Goal: Task Accomplishment & Management: Manage account settings

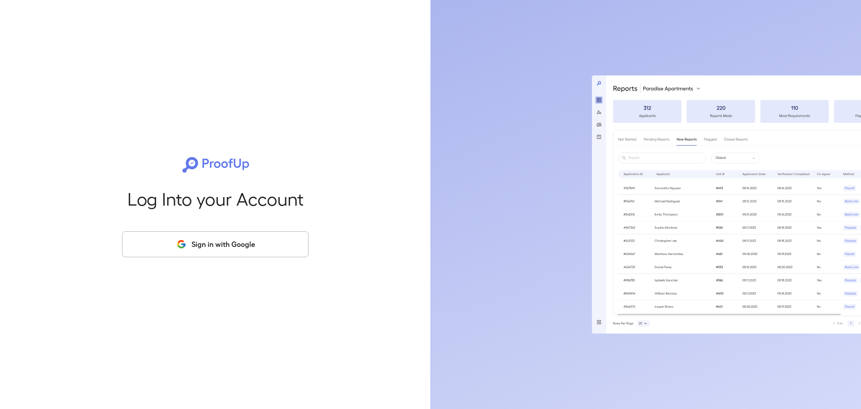
click at [248, 260] on div "Log Into your Account Sign in with Google" at bounding box center [215, 204] width 402 height 409
click at [264, 247] on button "Sign in with Google" at bounding box center [215, 244] width 187 height 26
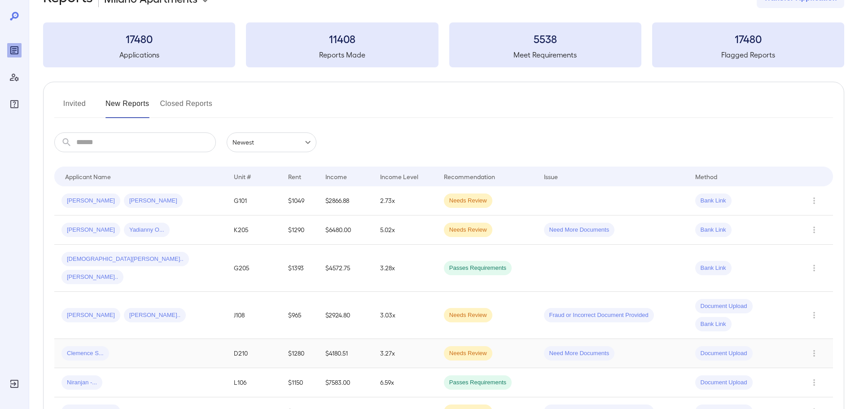
scroll to position [45, 0]
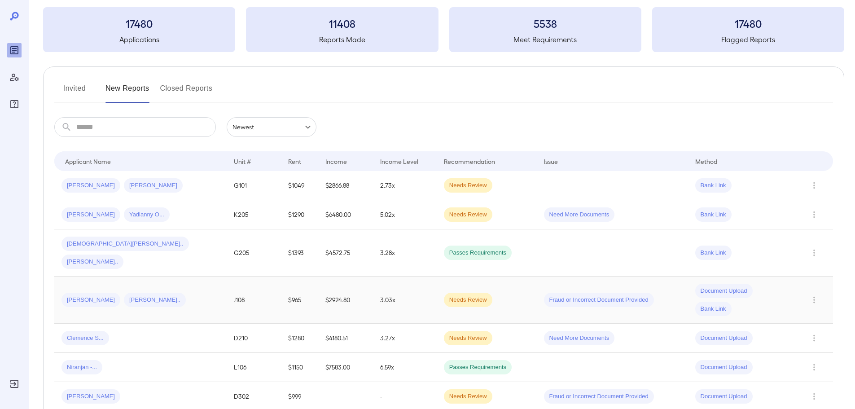
click at [165, 292] on div "Geraldine B... Romeo N..." at bounding box center [140, 299] width 158 height 14
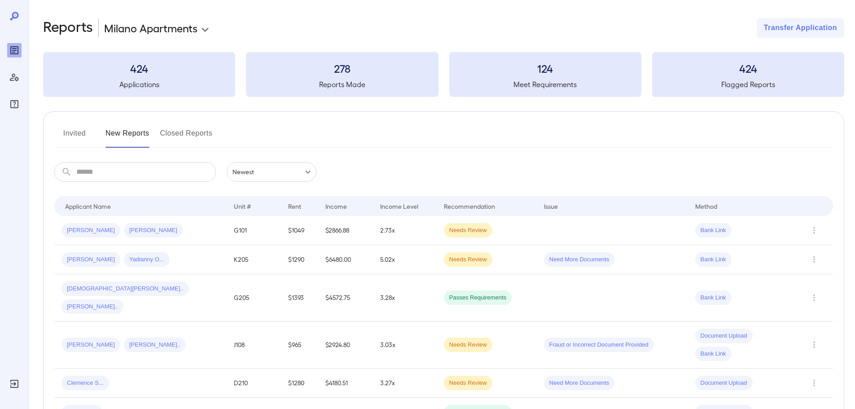
click at [77, 131] on button "Invited" at bounding box center [74, 137] width 40 height 22
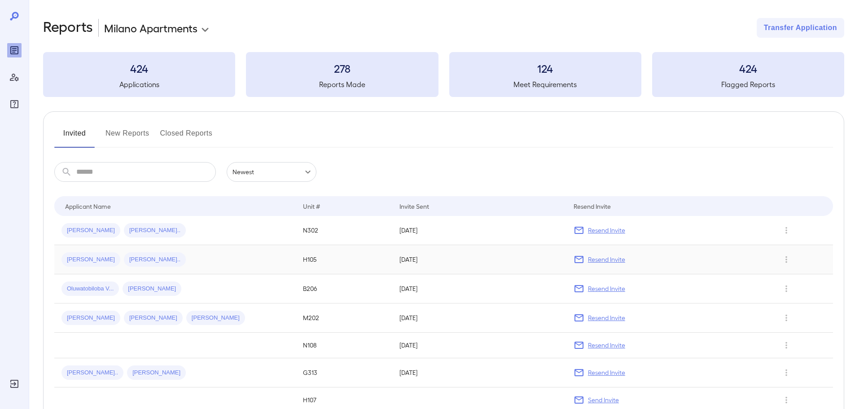
click at [612, 259] on p "Resend Invite" at bounding box center [606, 259] width 37 height 9
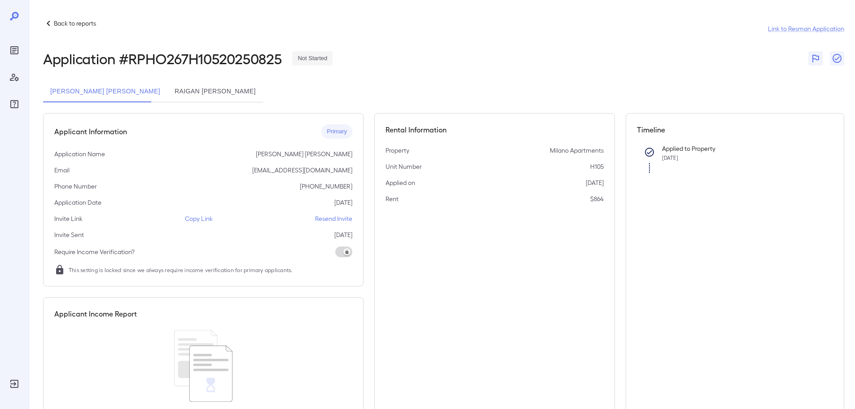
click at [335, 217] on p "Resend Invite" at bounding box center [333, 218] width 37 height 9
click at [224, 90] on button "Raigan [PERSON_NAME]" at bounding box center [215, 92] width 96 height 22
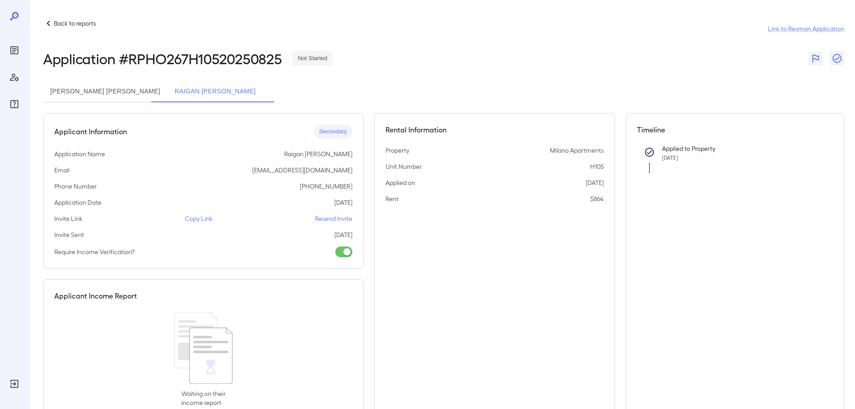
click at [330, 220] on p "Resend Invite" at bounding box center [333, 218] width 37 height 9
